Goal: Navigation & Orientation: Find specific page/section

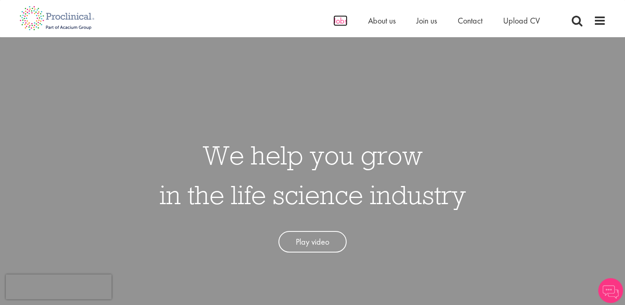
click at [334, 22] on span "Jobs" at bounding box center [340, 20] width 14 height 11
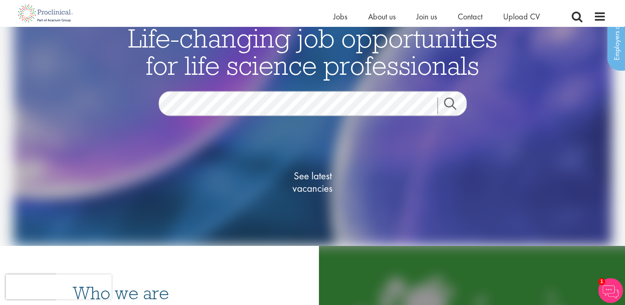
scroll to position [64, 0]
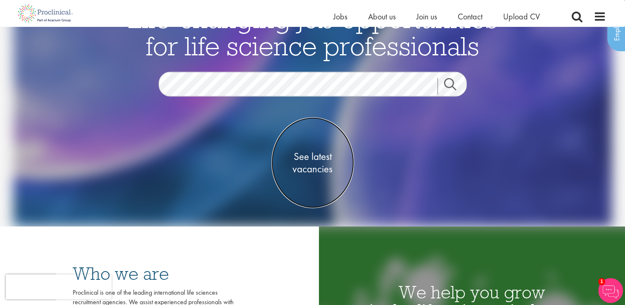
click at [312, 159] on span "See latest vacancies" at bounding box center [312, 162] width 83 height 25
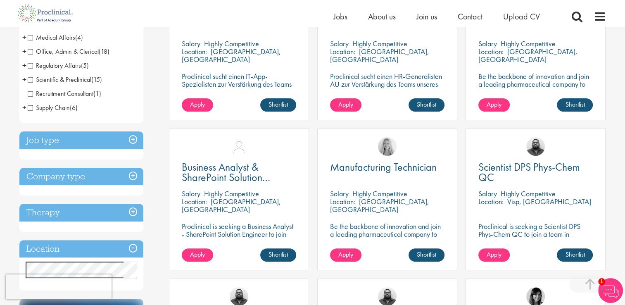
scroll to position [210, 0]
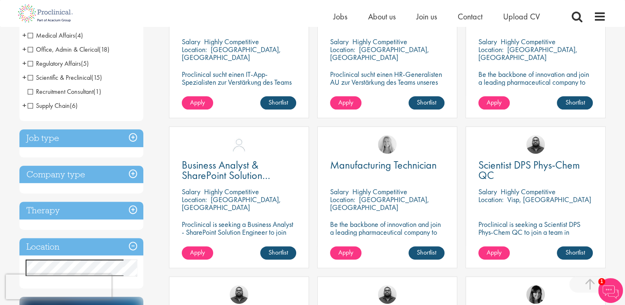
click at [133, 139] on h3 "Job type" at bounding box center [81, 138] width 124 height 18
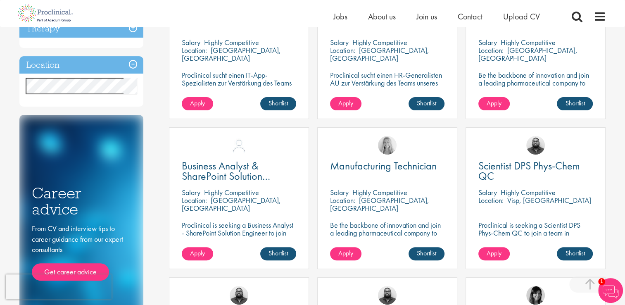
scroll to position [0, 0]
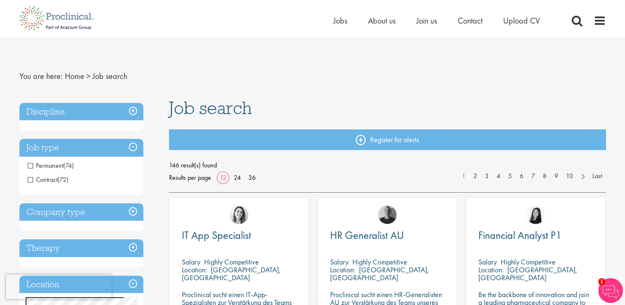
click at [137, 111] on h3 "Discipline" at bounding box center [81, 112] width 124 height 18
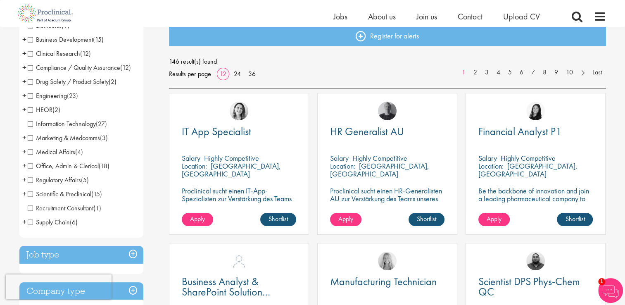
scroll to position [94, 0]
click at [31, 66] on span "Compliance / Quality Assurance" at bounding box center [74, 67] width 92 height 9
